Goal: Find specific page/section: Find specific page/section

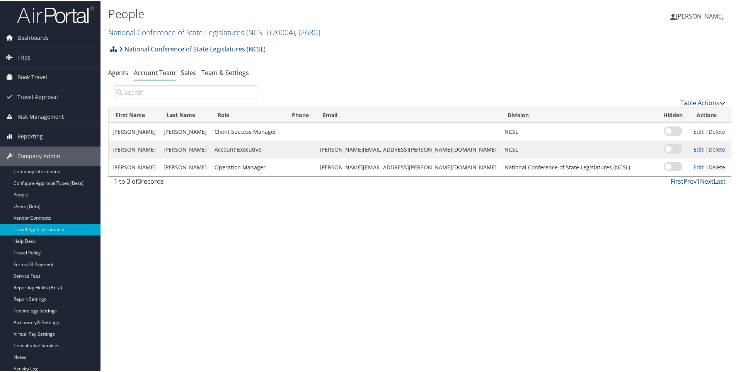
click at [271, 45] on div "National Conference of State Legislatures (NCSL) Account Structure National Con…" at bounding box center [419, 51] width 623 height 21
click at [330, 29] on h2 "National Conference of State Legislatures (NCSL) ( 70004 ) , [ 2680 ]" at bounding box center [316, 30] width 416 height 13
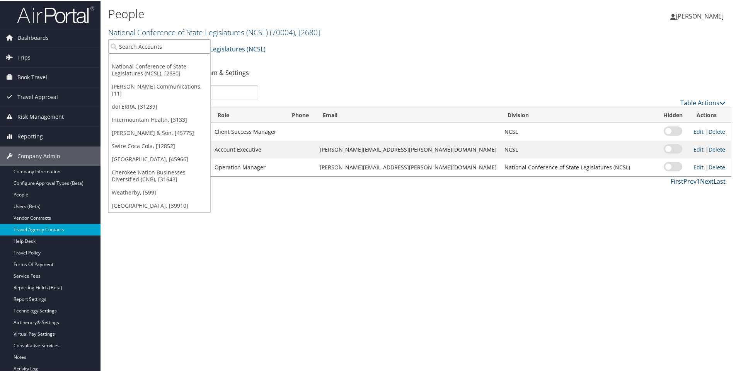
click at [168, 50] on input "search" at bounding box center [160, 46] width 102 height 14
type input "kamte"
click at [128, 61] on div "Kamtek - Inc (005303), [15471]" at bounding box center [161, 59] width 114 height 7
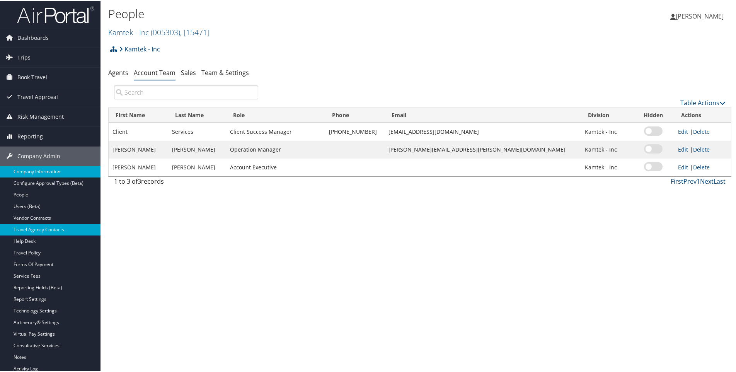
click at [41, 169] on link "Company Information" at bounding box center [50, 171] width 101 height 12
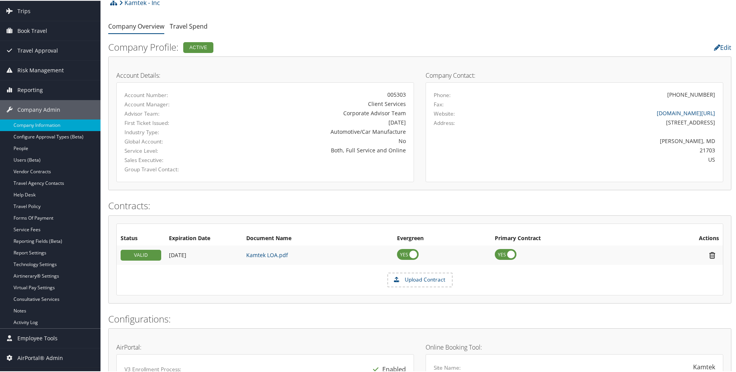
scroll to position [8, 0]
